Goal: Complete application form

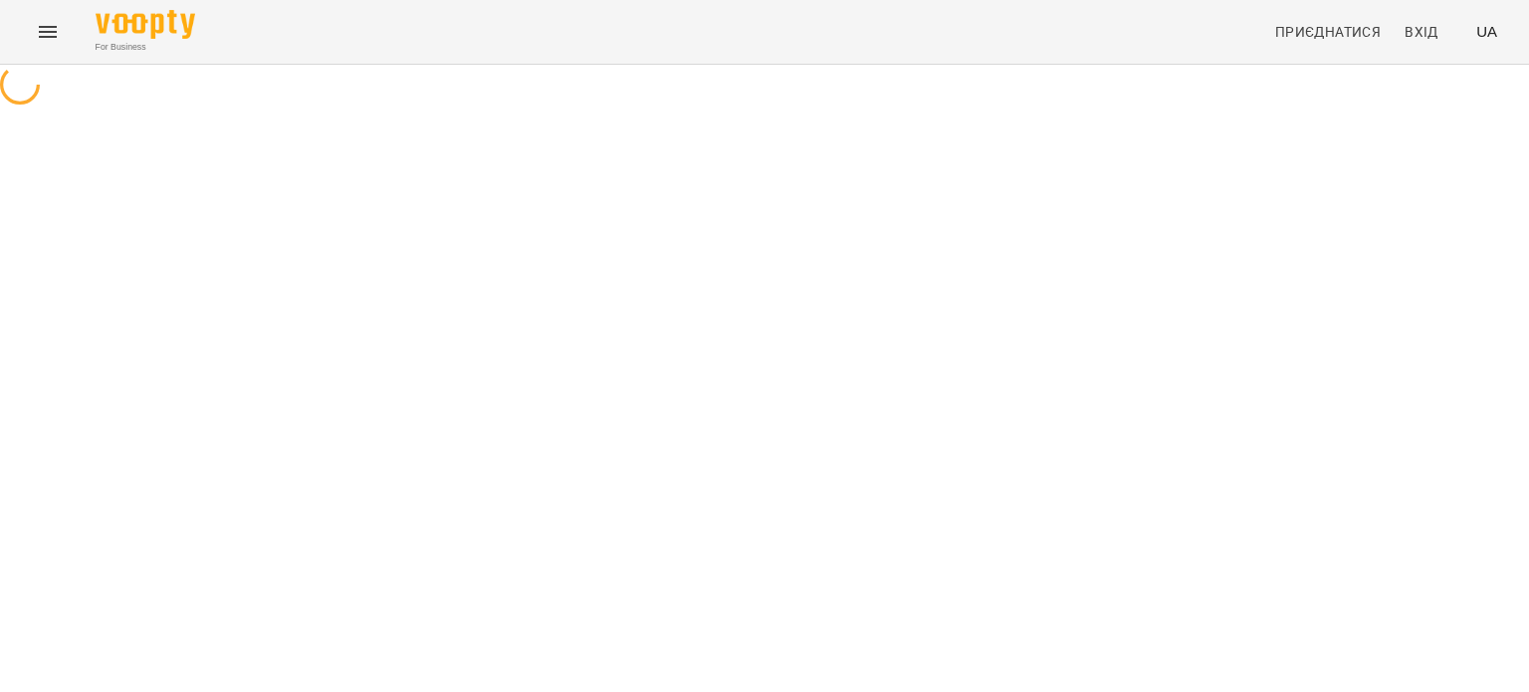
select select "**"
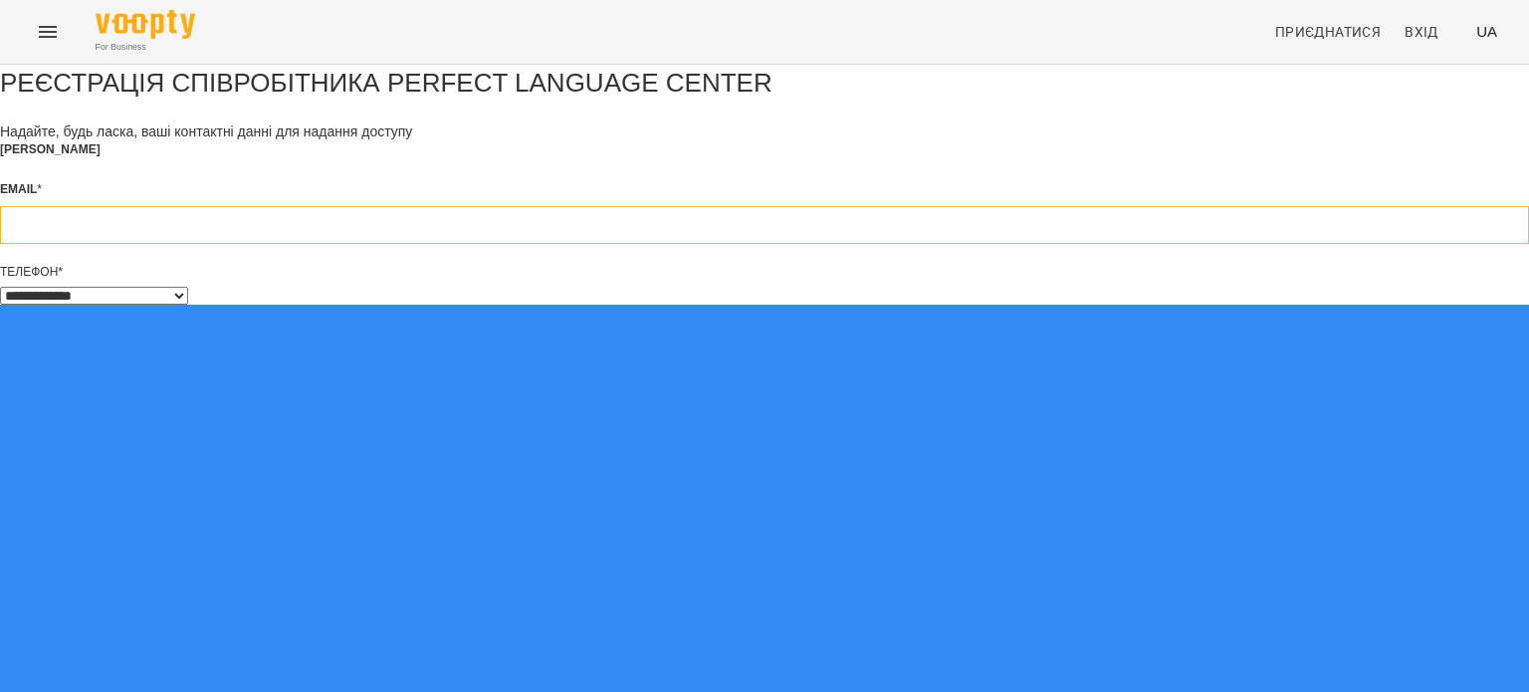
drag, startPoint x: 0, startPoint y: 0, endPoint x: 708, endPoint y: 310, distance: 772.6
click at [708, 244] on input "email" at bounding box center [764, 225] width 1529 height 38
type input "**********"
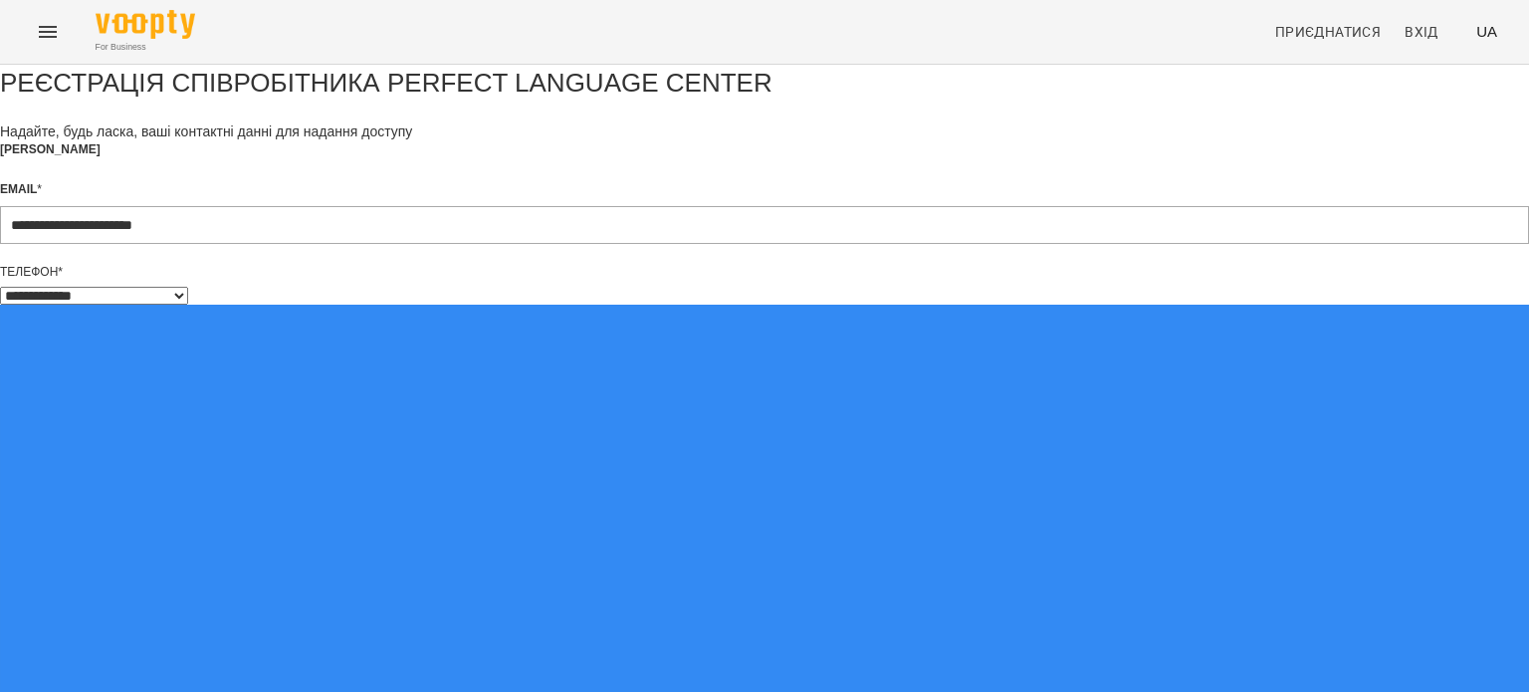
scroll to position [45, 0]
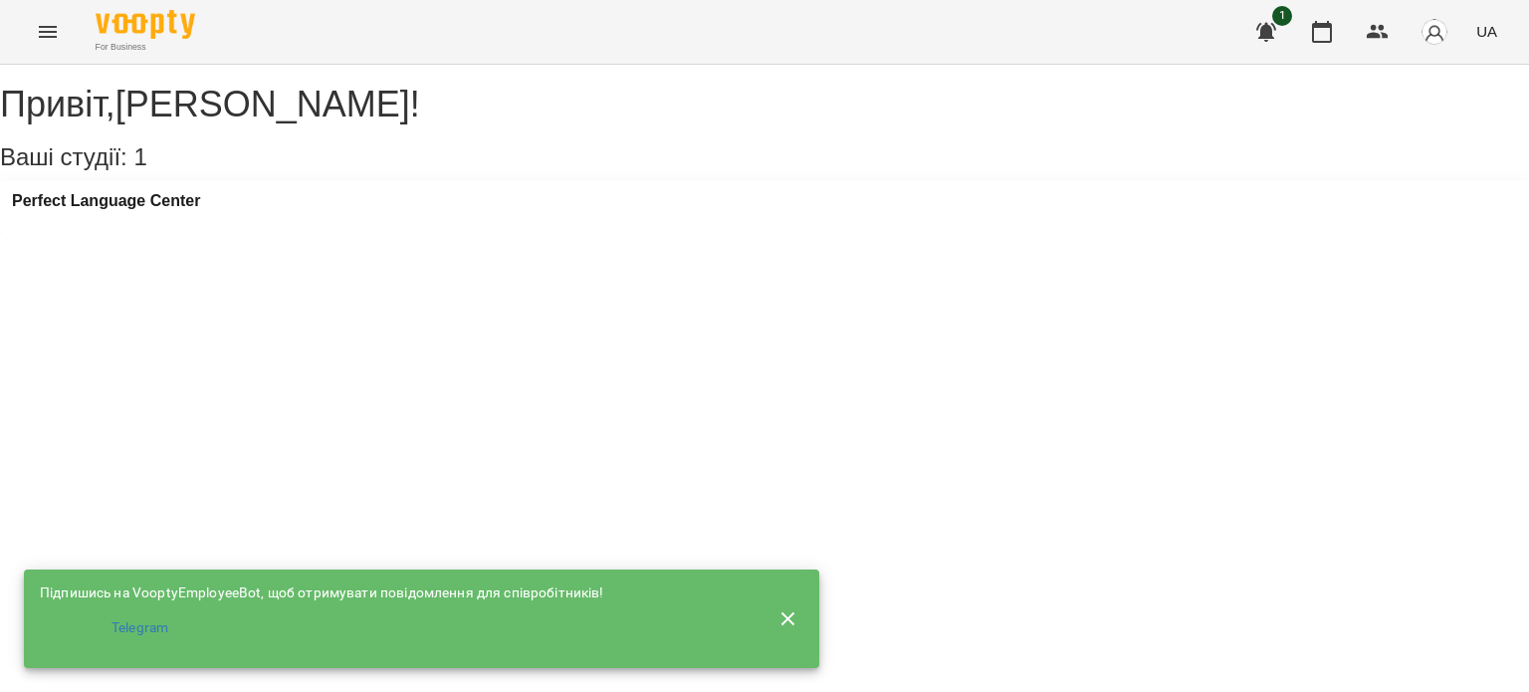
click at [1267, 20] on icon "button" at bounding box center [1266, 32] width 24 height 24
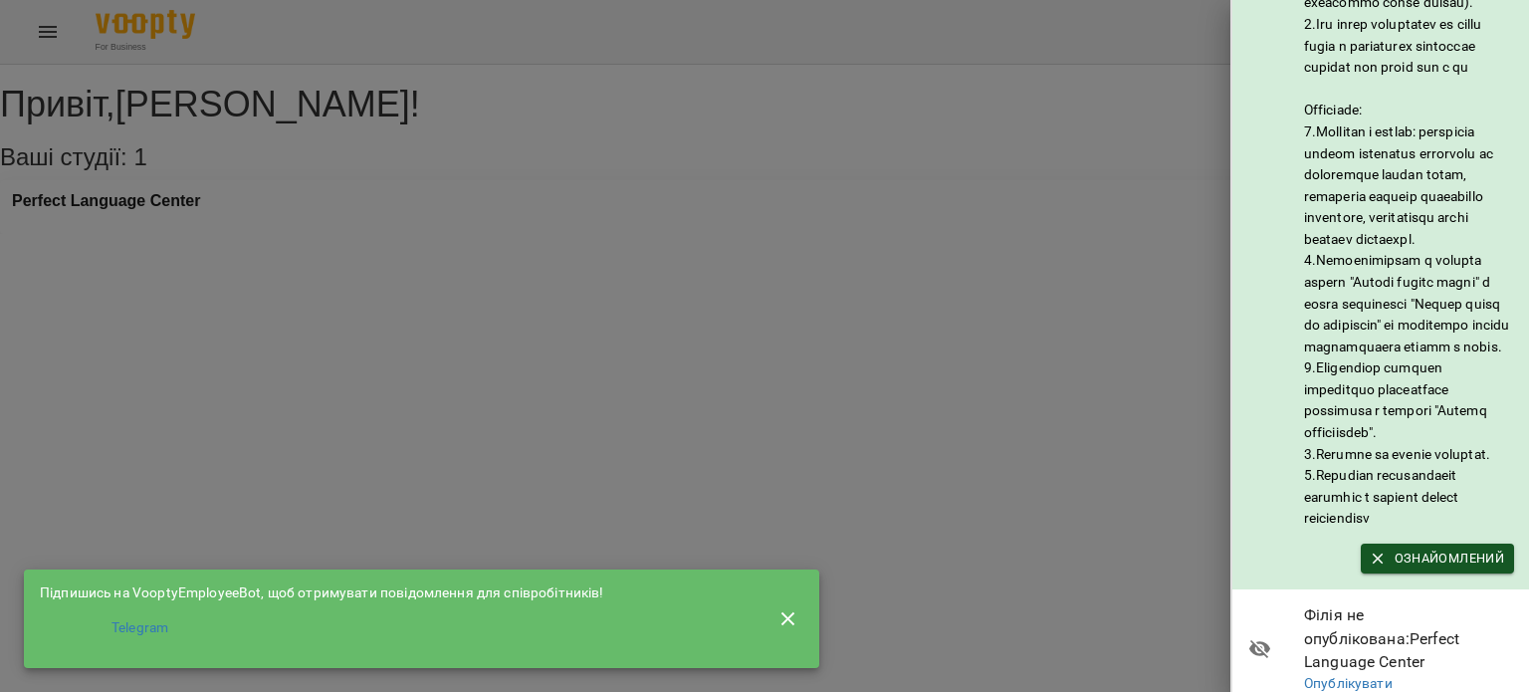
scroll to position [279, 0]
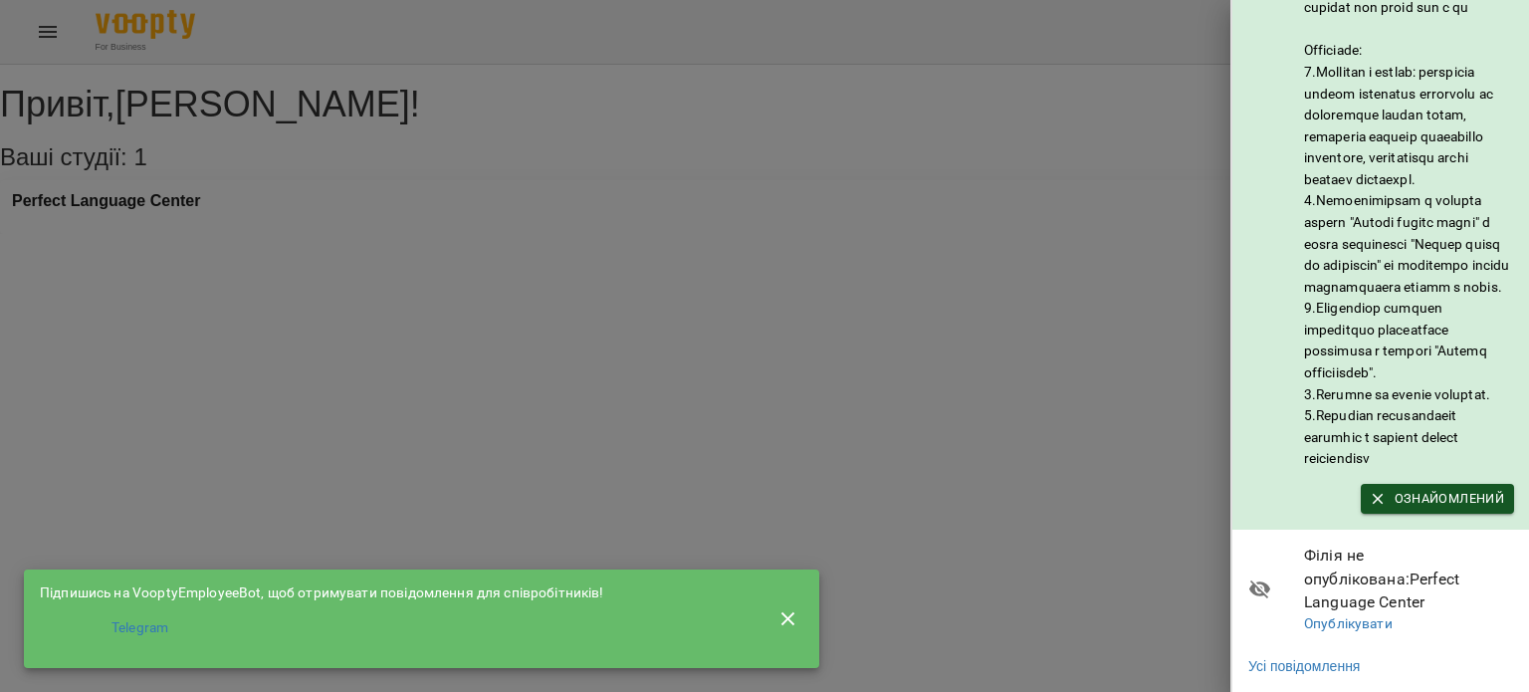
click at [1145, 217] on div at bounding box center [764, 346] width 1529 height 692
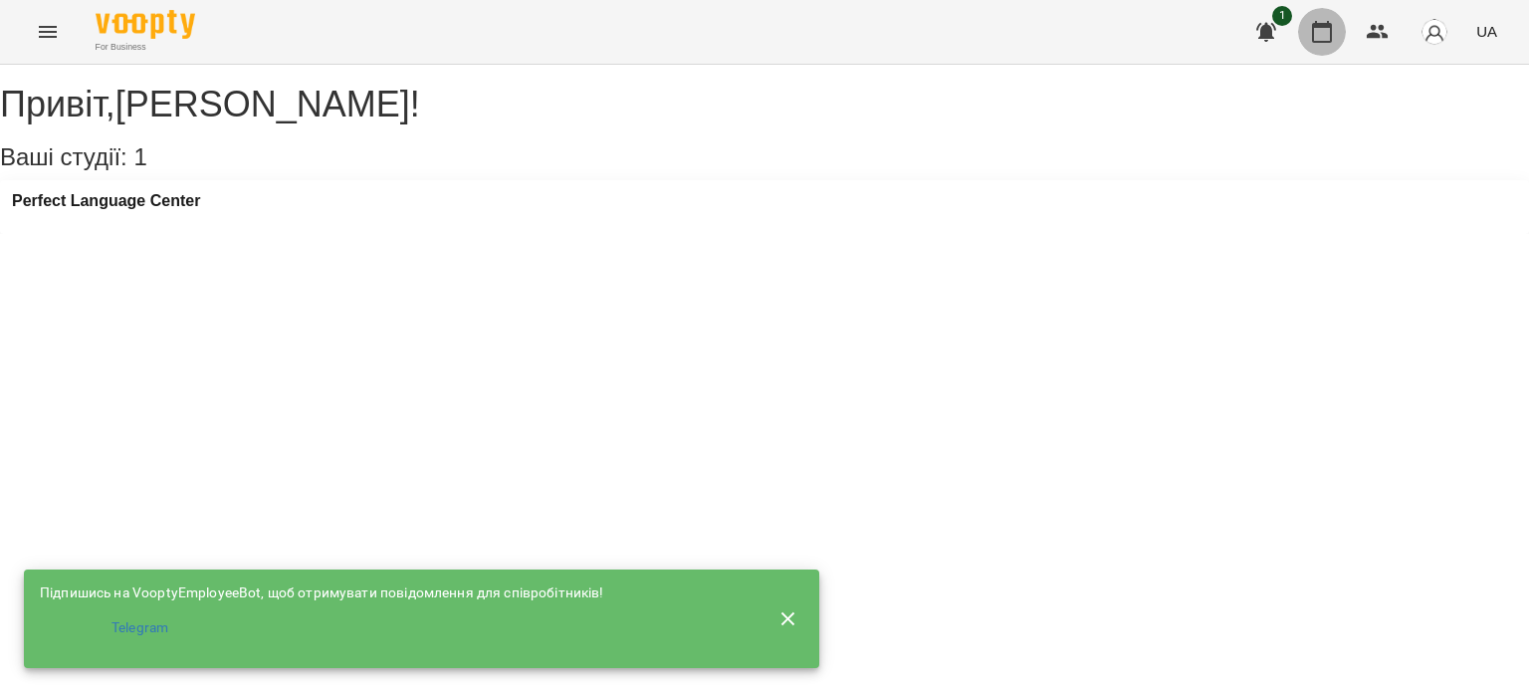
click at [1315, 35] on icon "button" at bounding box center [1322, 32] width 24 height 24
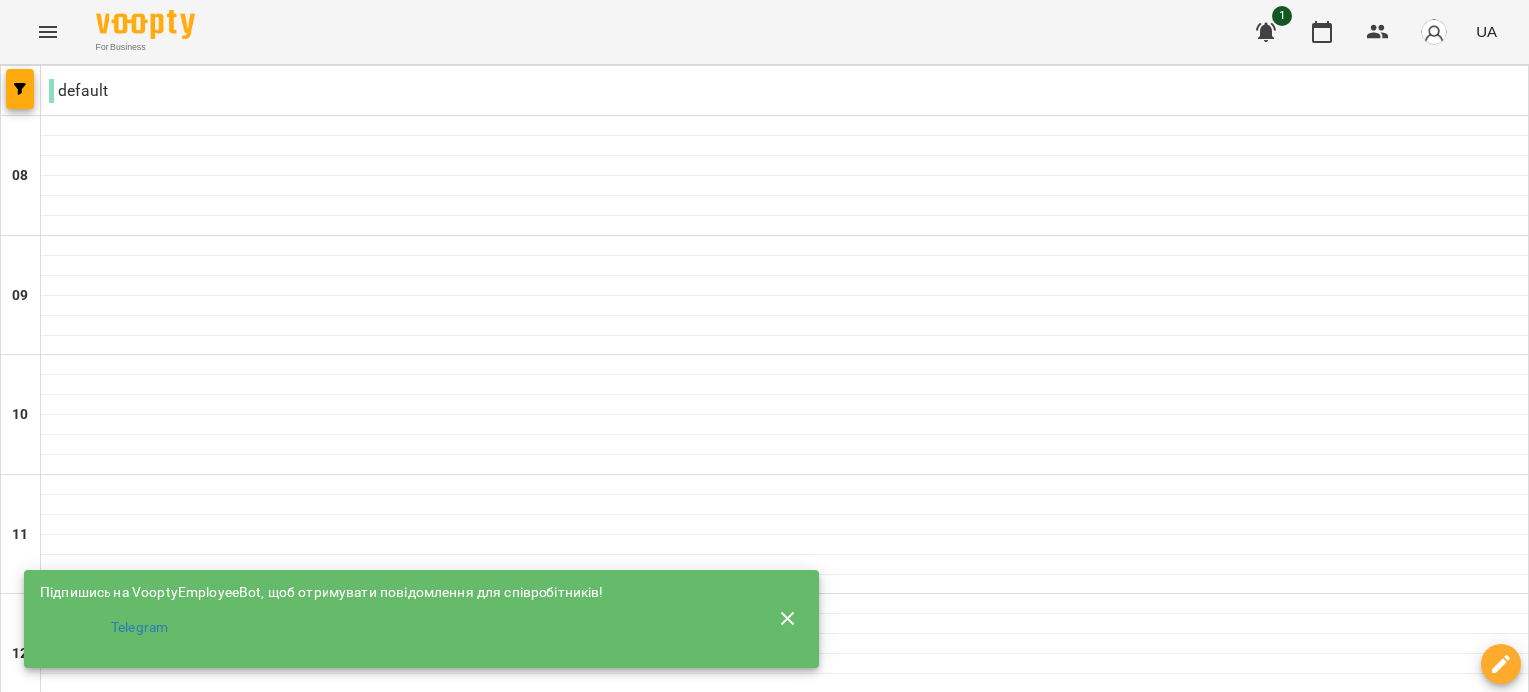
scroll to position [299, 0]
click at [795, 618] on icon "button" at bounding box center [789, 619] width 24 height 24
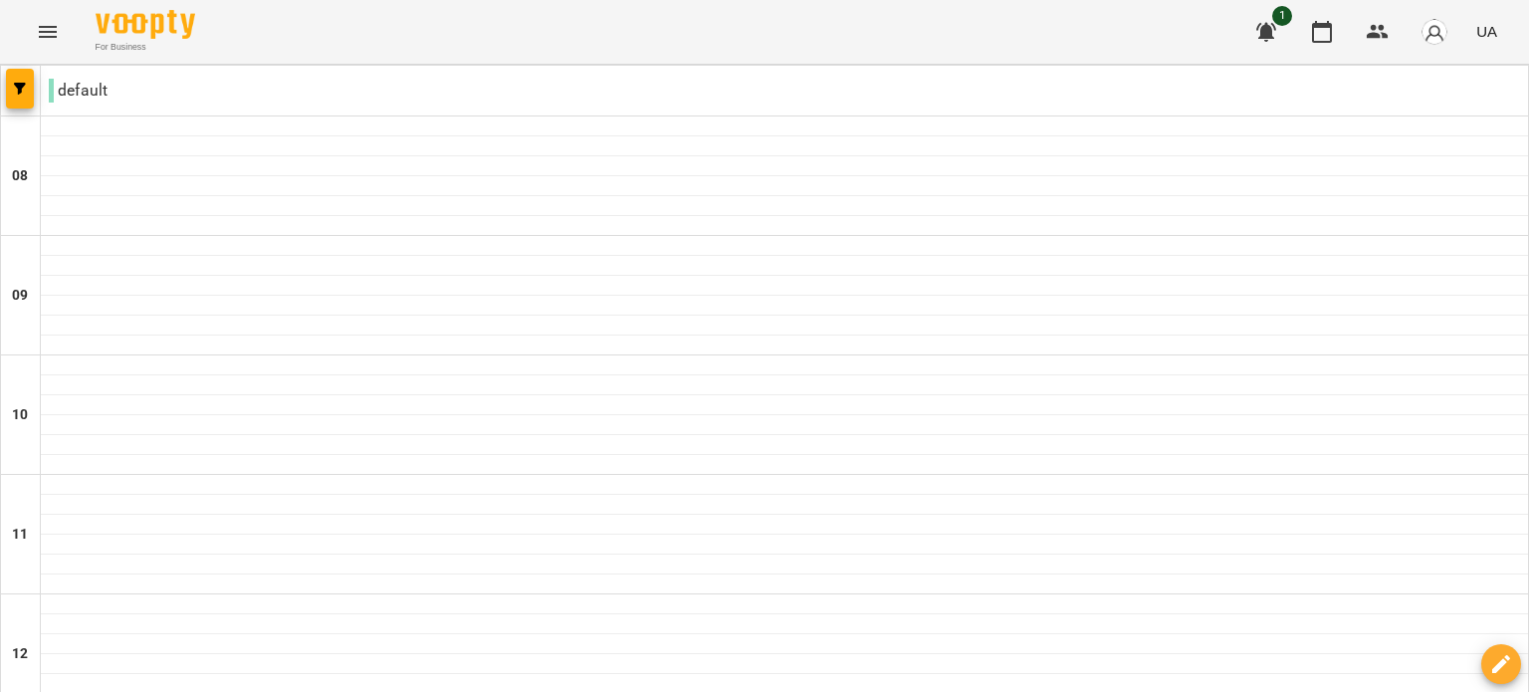
scroll to position [0, 0]
click at [45, 27] on icon "Menu" at bounding box center [48, 32] width 18 height 12
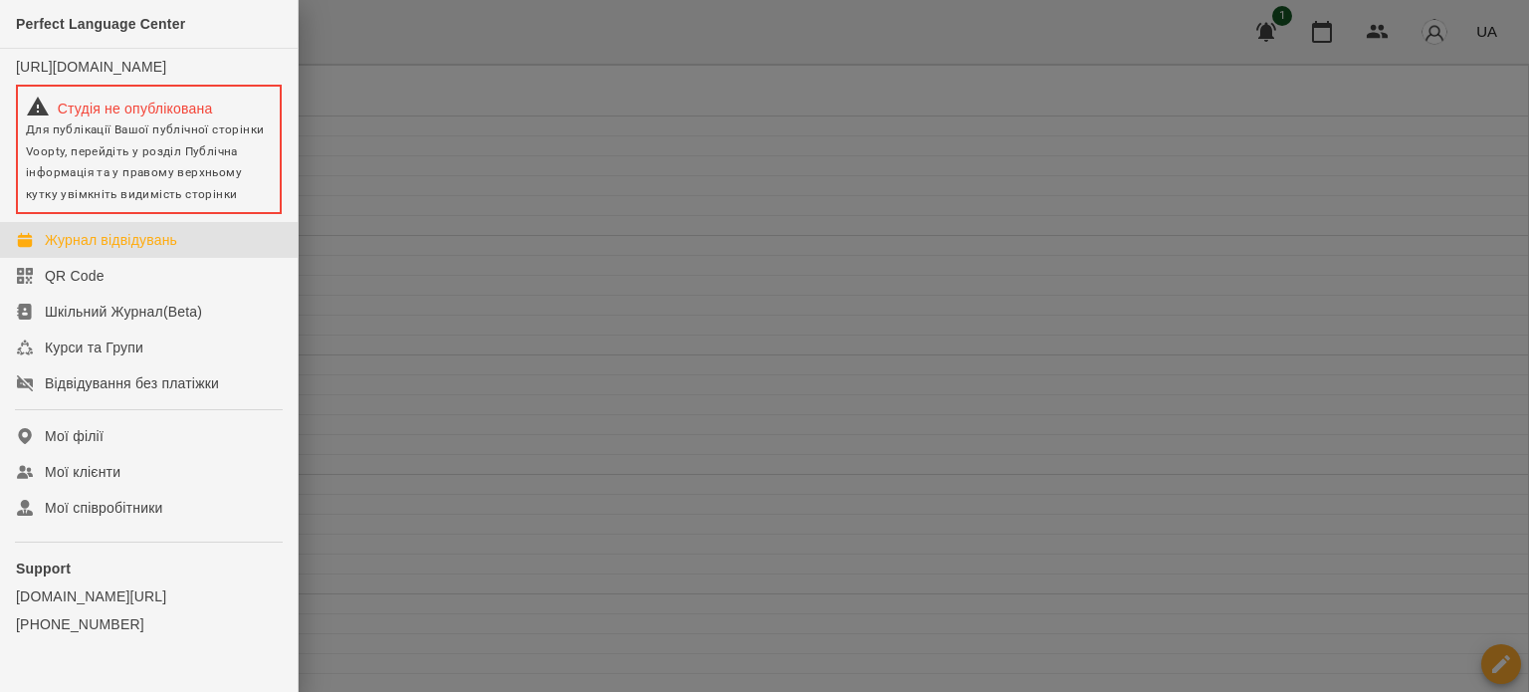
click at [406, 177] on div at bounding box center [764, 346] width 1529 height 692
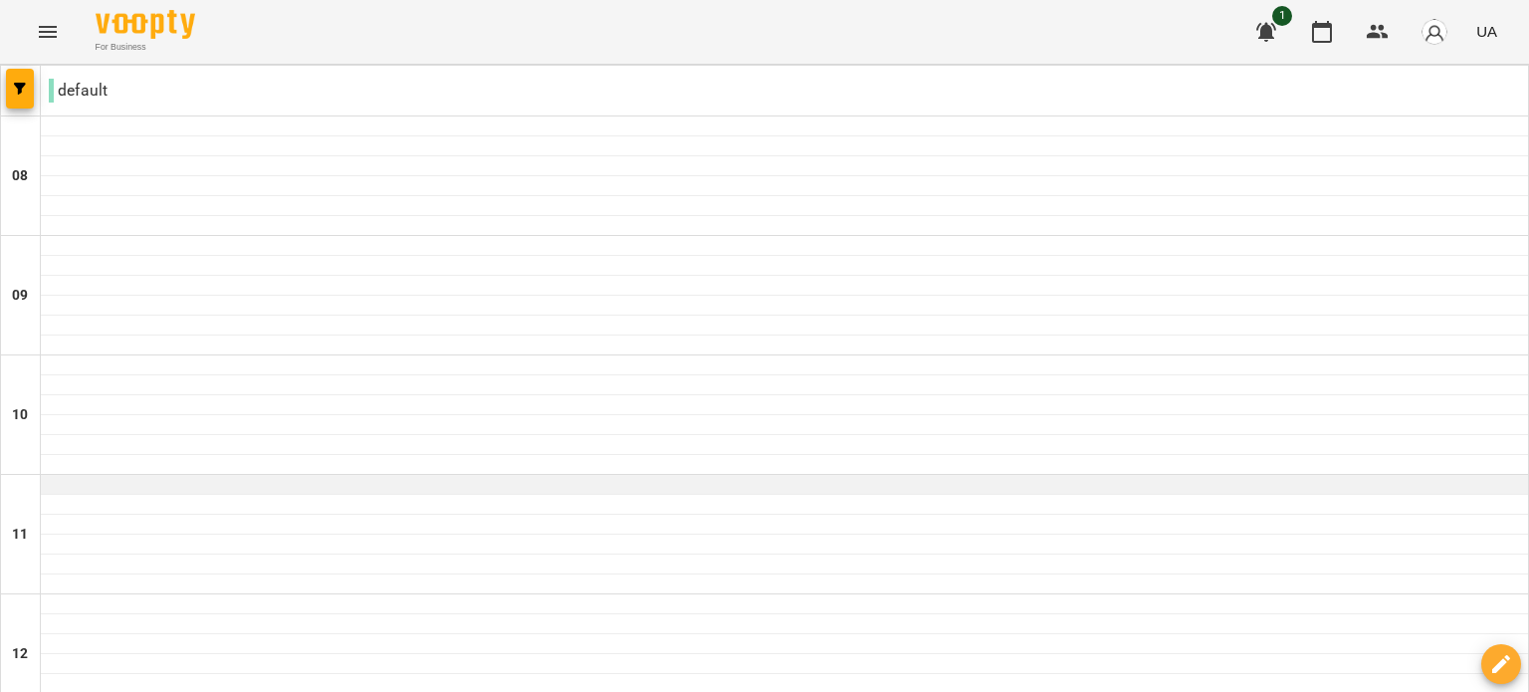
scroll to position [398, 0]
